Goal: Task Accomplishment & Management: Use online tool/utility

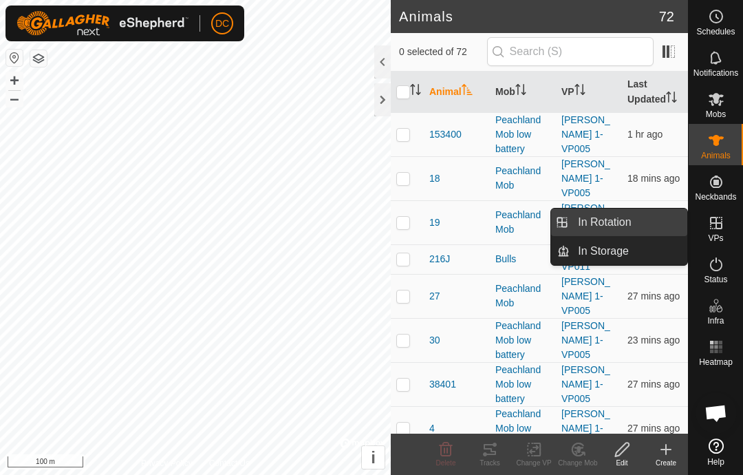
click at [646, 212] on link "In Rotation" at bounding box center [629, 222] width 118 height 28
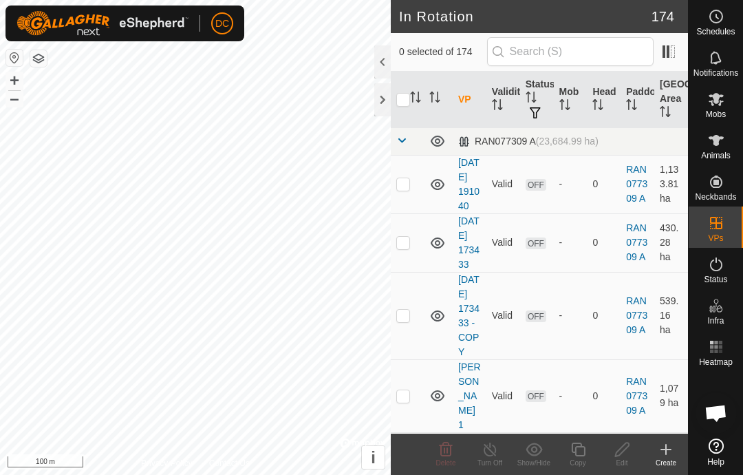
click at [669, 451] on icon at bounding box center [666, 449] width 17 height 17
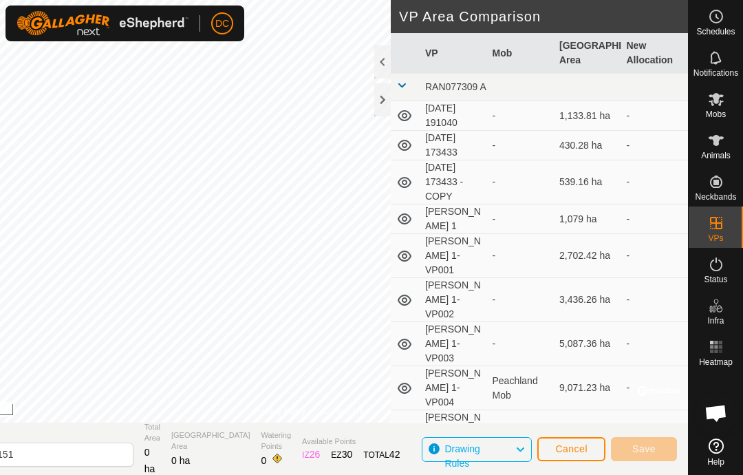
click at [580, 449] on span "Cancel" at bounding box center [571, 448] width 32 height 11
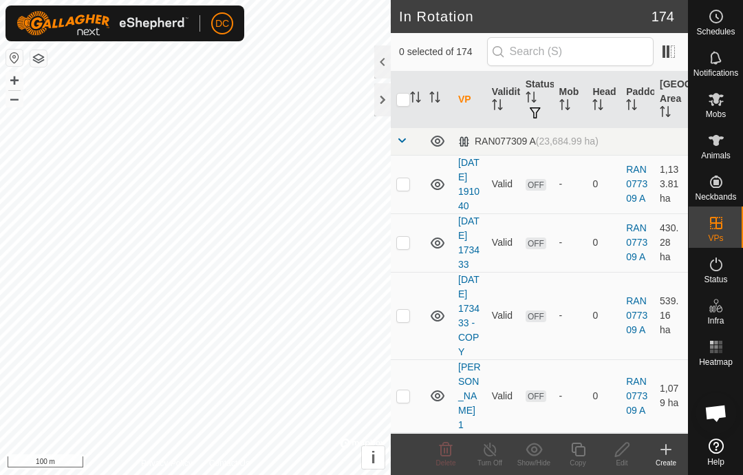
click at [708, 21] on icon at bounding box center [716, 16] width 17 height 17
